Goal: Obtain resource: Obtain resource

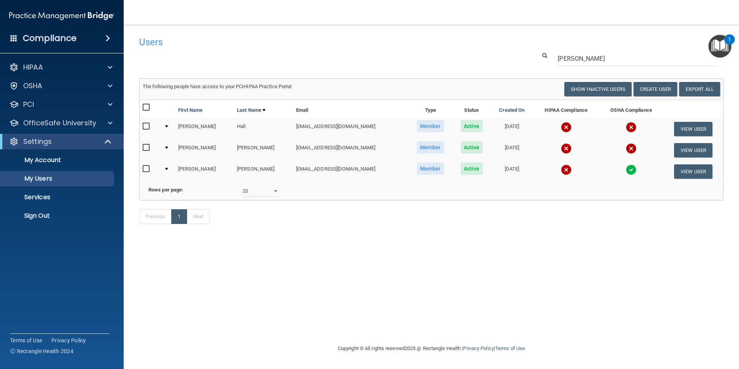
select select "20"
click at [561, 171] on img at bounding box center [566, 169] width 11 height 11
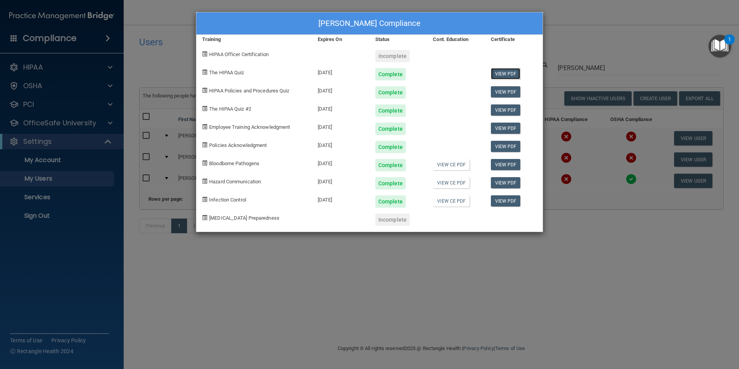
click at [504, 76] on link "View PDF" at bounding box center [506, 73] width 30 height 11
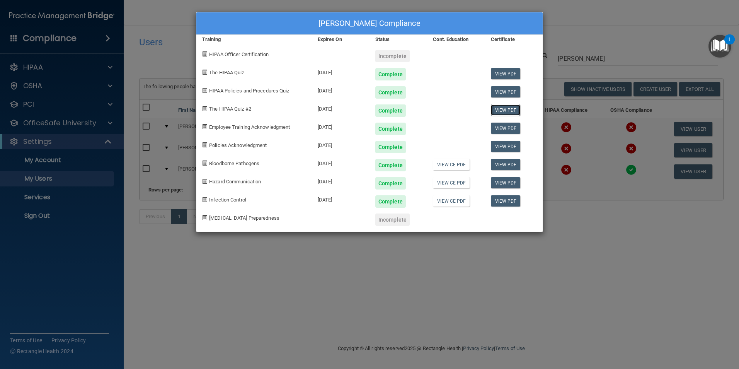
click at [501, 107] on link "View PDF" at bounding box center [506, 109] width 30 height 11
click at [505, 90] on link "View PDF" at bounding box center [506, 91] width 30 height 11
click at [507, 130] on link "View PDF" at bounding box center [506, 127] width 30 height 11
click at [501, 146] on link "View PDF" at bounding box center [506, 146] width 30 height 11
click at [502, 163] on link "View PDF" at bounding box center [506, 164] width 30 height 11
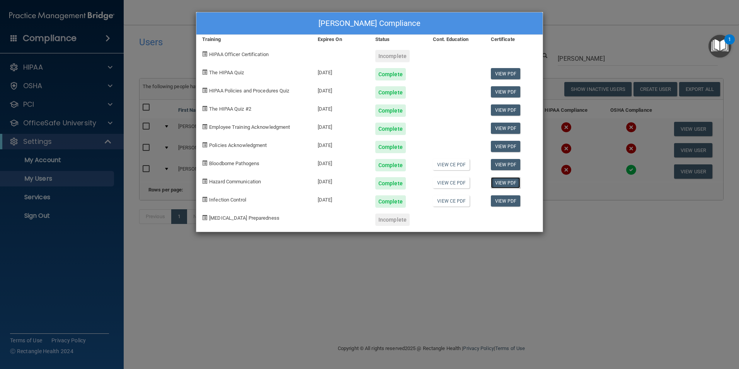
click at [497, 180] on link "View PDF" at bounding box center [506, 182] width 30 height 11
click at [503, 201] on link "View PDF" at bounding box center [506, 200] width 30 height 11
click at [272, 308] on div "[PERSON_NAME] Compliance Training Expires On Status Cont. Education Certificate…" at bounding box center [369, 184] width 739 height 369
